Goal: Task Accomplishment & Management: Use online tool/utility

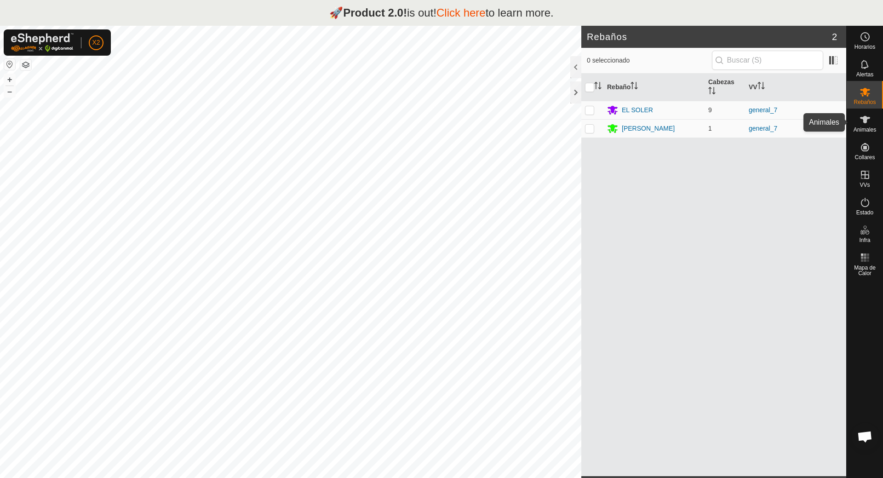
click at [867, 122] on icon at bounding box center [864, 119] width 11 height 11
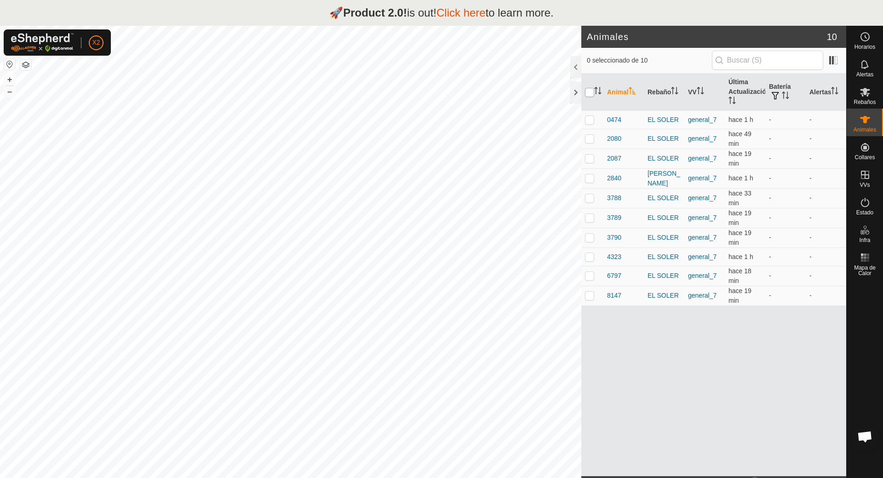
click at [591, 92] on input "checkbox" at bounding box center [589, 92] width 9 height 9
checkbox input "true"
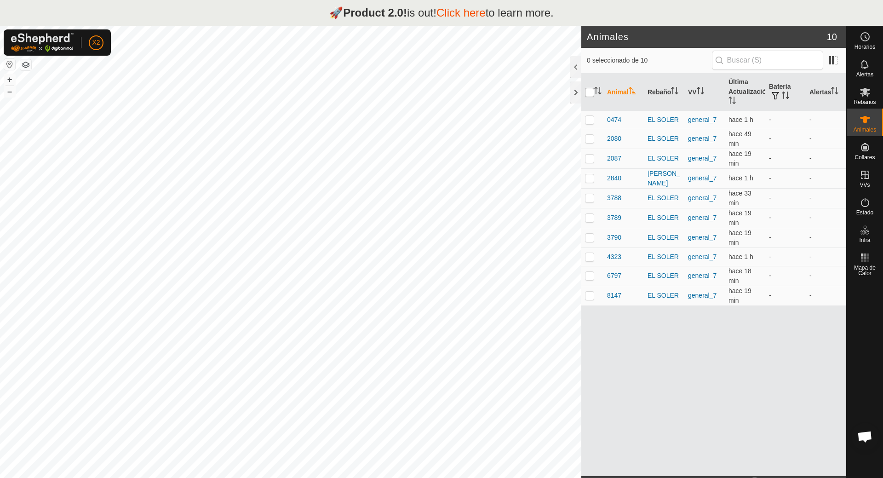
checkbox input "true"
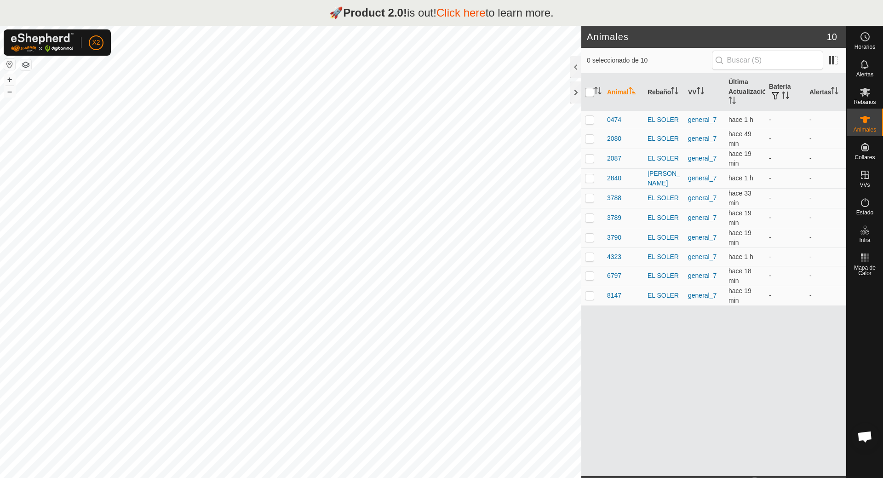
checkbox input "true"
click at [588, 91] on input "checkbox" at bounding box center [589, 92] width 9 height 9
checkbox input "false"
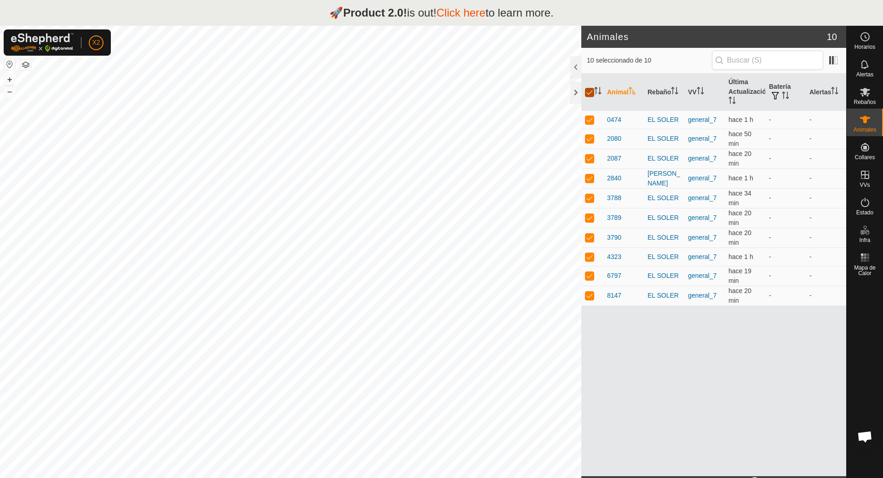
checkbox input "false"
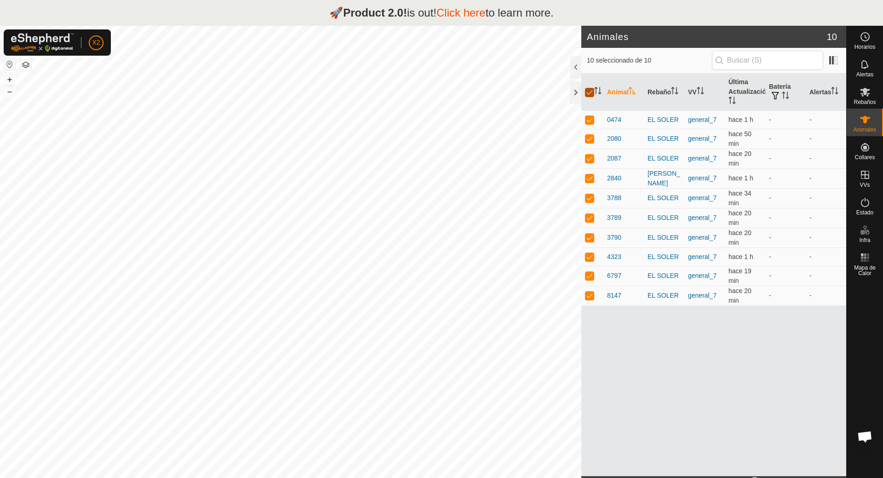
checkbox input "false"
click at [592, 92] on input "checkbox" at bounding box center [589, 92] width 9 height 9
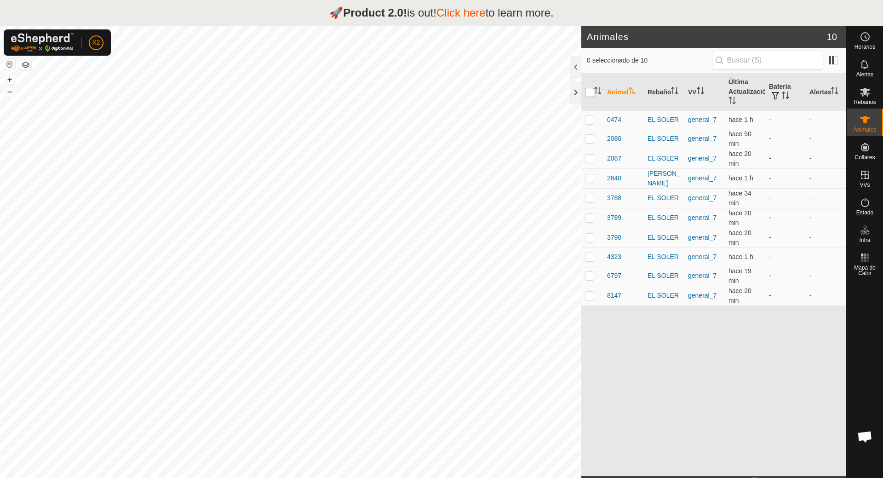
checkbox input "true"
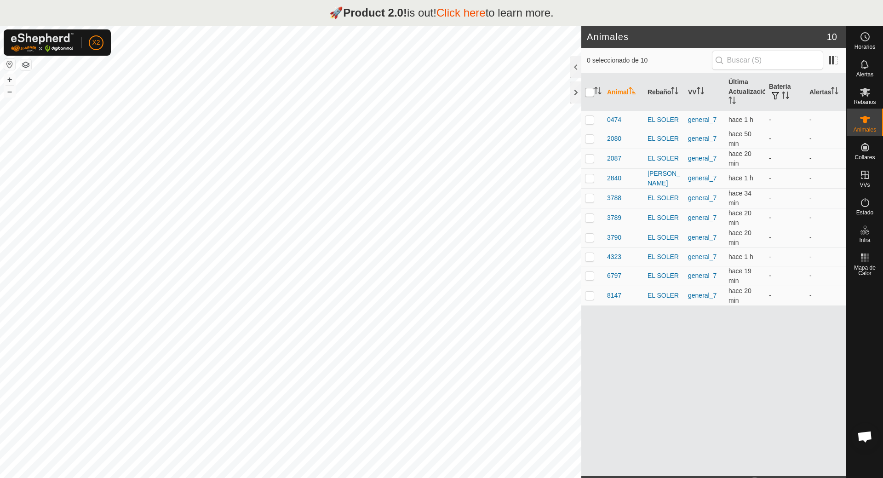
checkbox input "true"
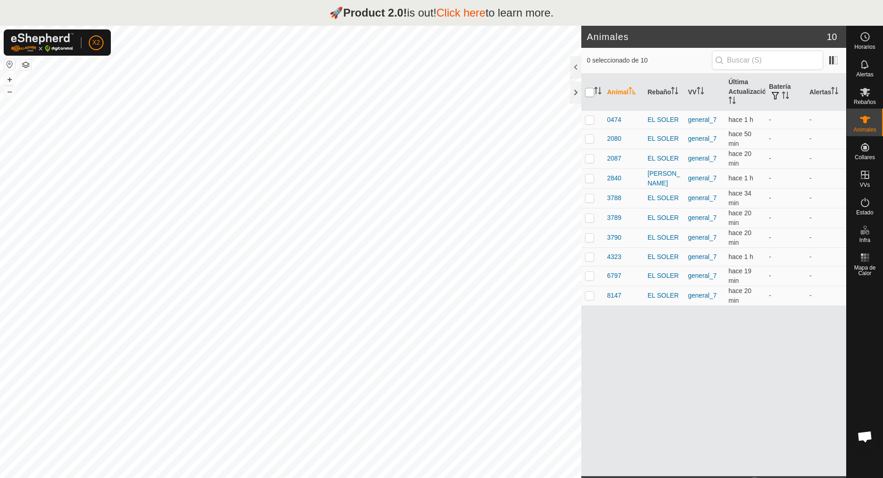
checkbox input "true"
drag, startPoint x: 685, startPoint y: 52, endPoint x: 683, endPoint y: 34, distance: 18.0
click at [683, 34] on article "Animales 10 10 seleccionado de 10 Animal Rebaño VV Última Actualización Batería…" at bounding box center [713, 265] width 265 height 478
click at [343, 11] on strong "Product 2.0!" at bounding box center [375, 12] width 64 height 12
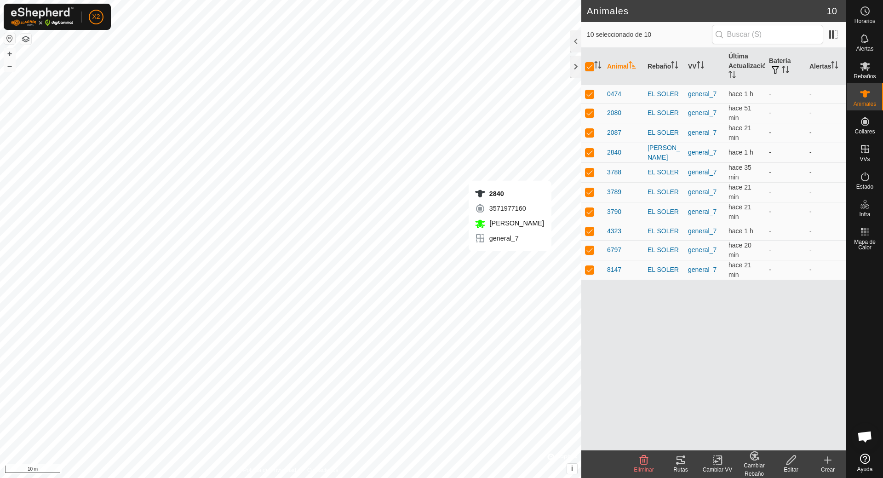
checkbox input "false"
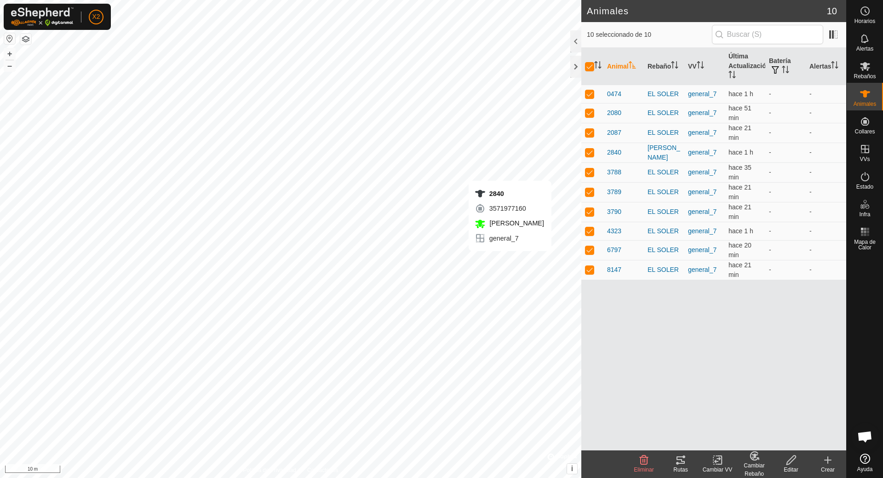
checkbox input "false"
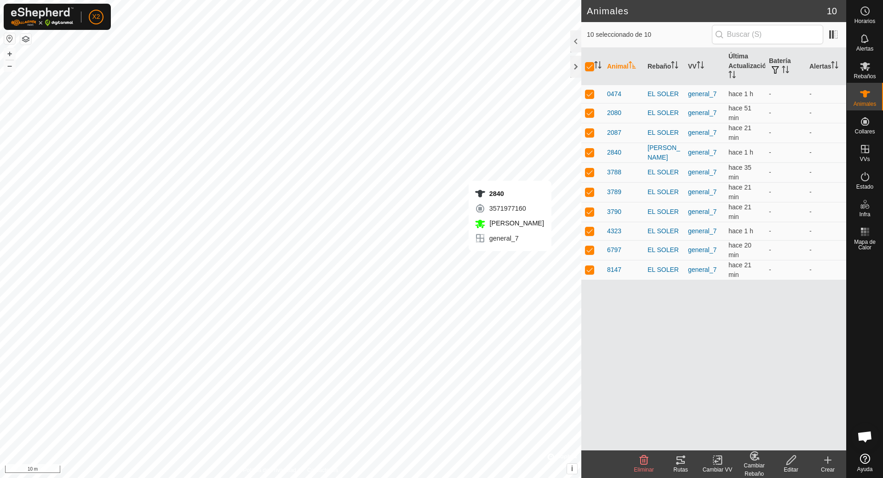
checkbox input "false"
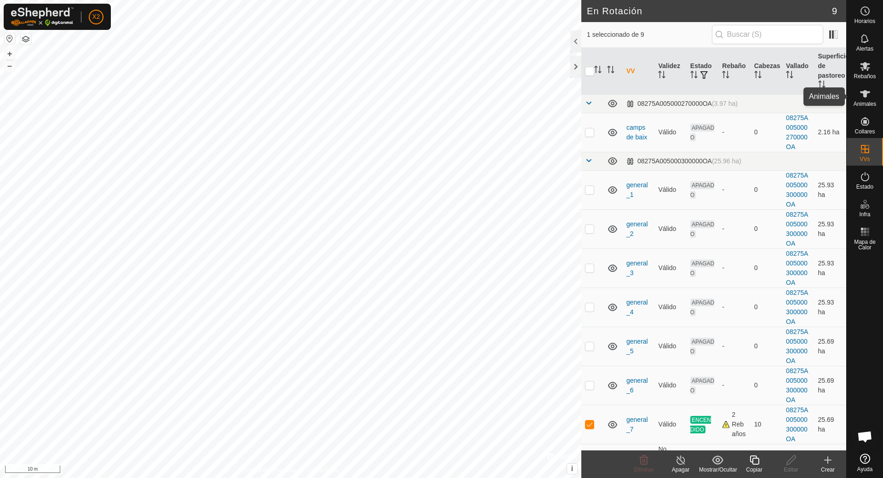
click at [862, 90] on icon at bounding box center [864, 93] width 11 height 11
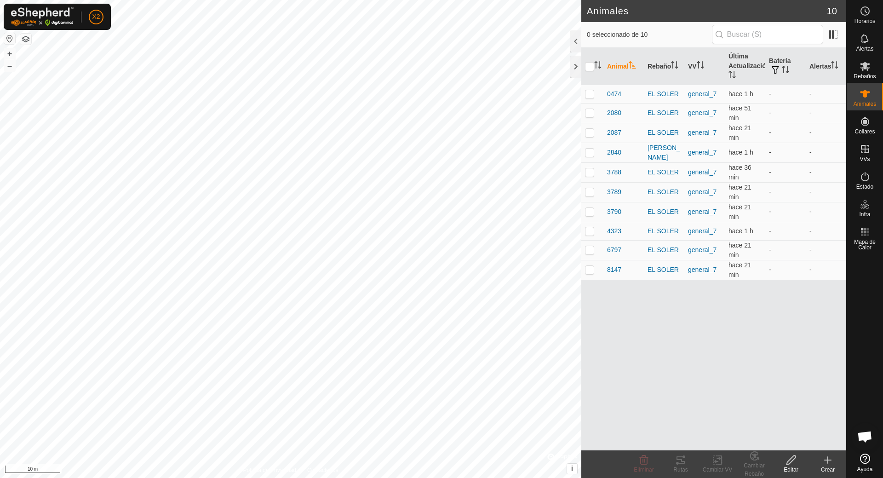
click at [588, 61] on th at bounding box center [592, 66] width 22 height 37
click at [591, 153] on p-checkbox at bounding box center [589, 152] width 9 height 7
checkbox input "true"
click at [680, 459] on icon at bounding box center [680, 459] width 8 height 7
